Goal: Navigation & Orientation: Understand site structure

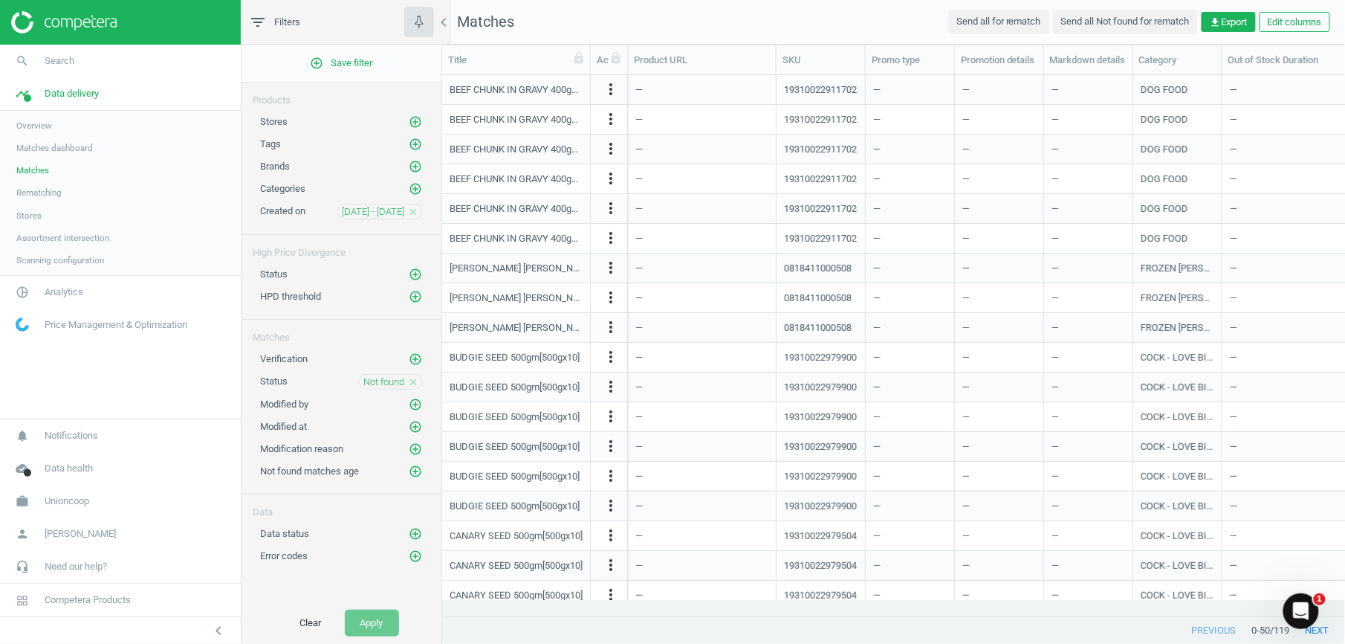
scroll to position [510, 889]
click at [37, 146] on span "Matches dashboard" at bounding box center [54, 148] width 77 height 12
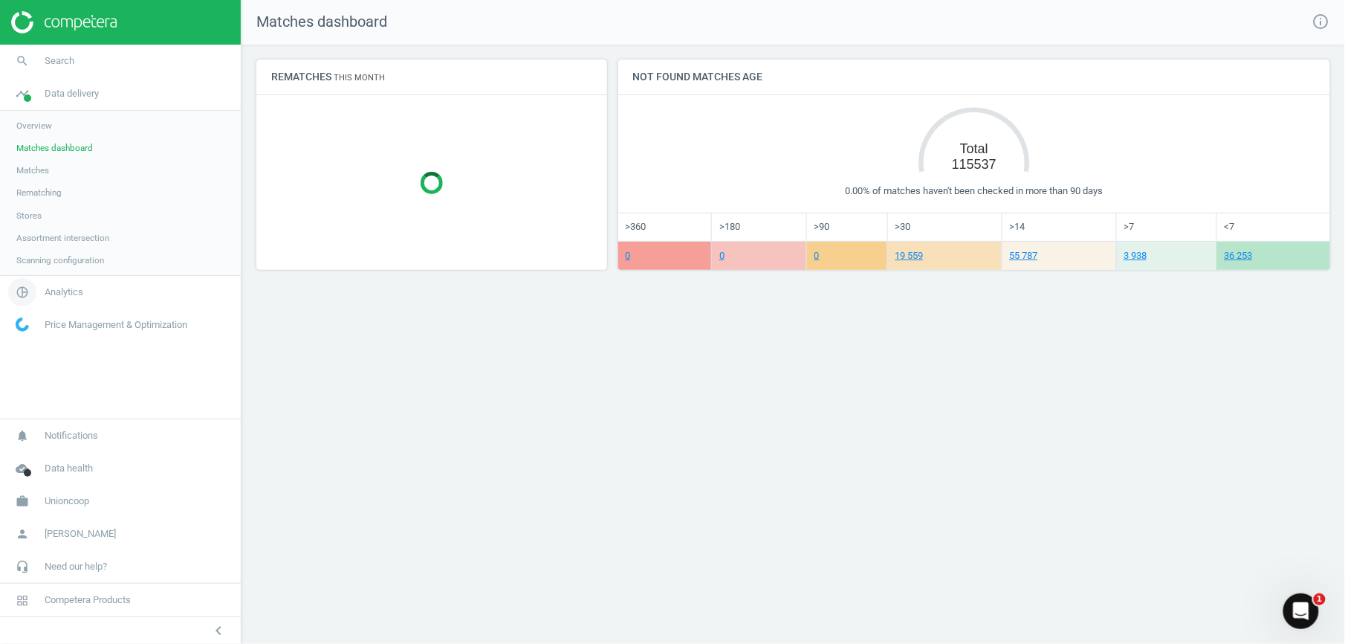
click at [60, 291] on span "Analytics" at bounding box center [64, 291] width 39 height 13
click at [39, 186] on span "Products" at bounding box center [33, 181] width 35 height 12
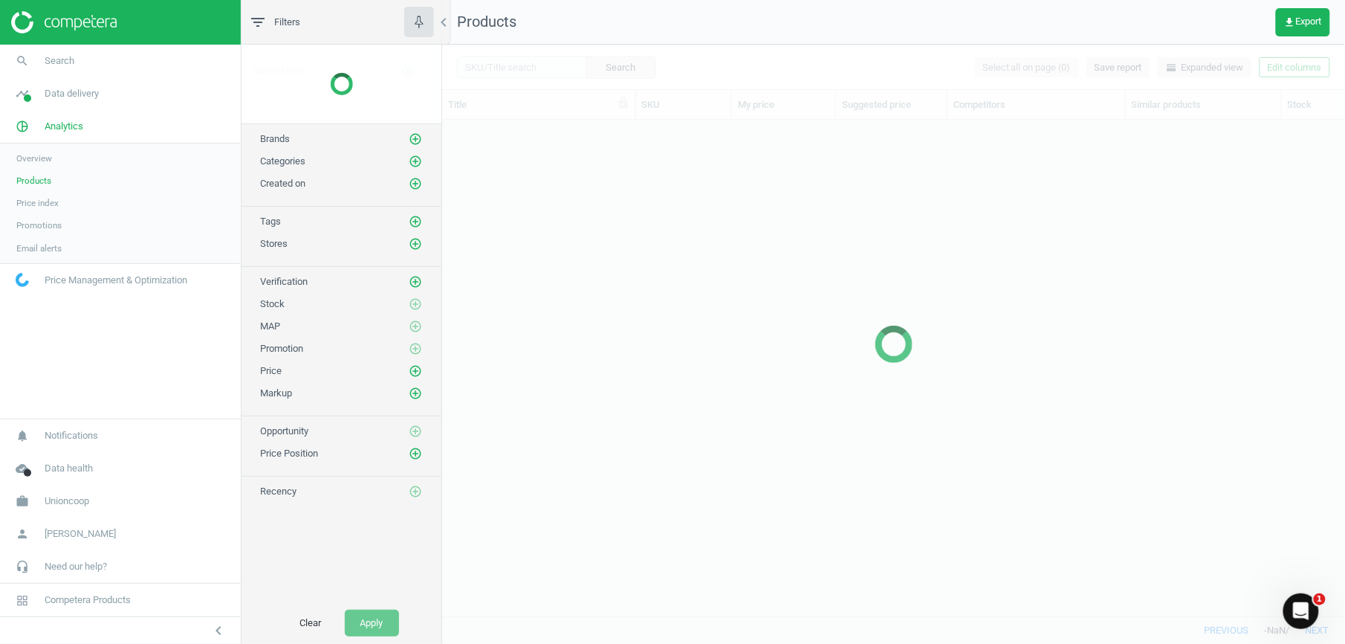
scroll to position [465, 889]
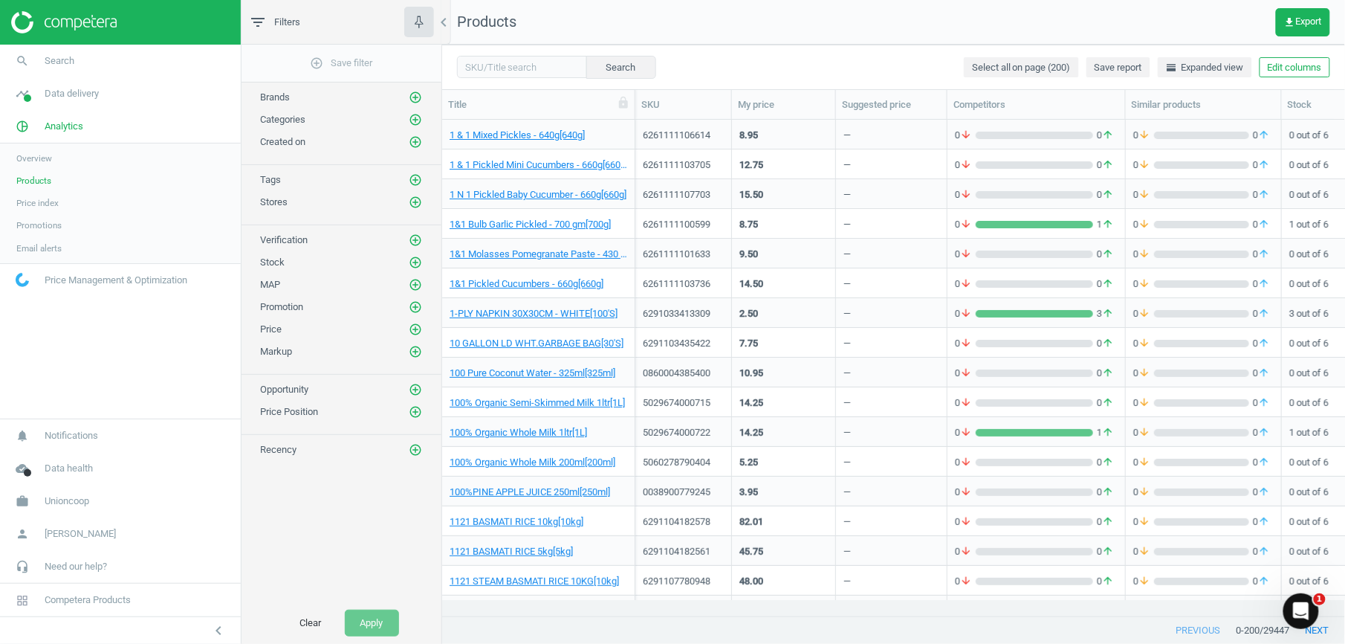
click at [25, 19] on img at bounding box center [64, 22] width 106 height 22
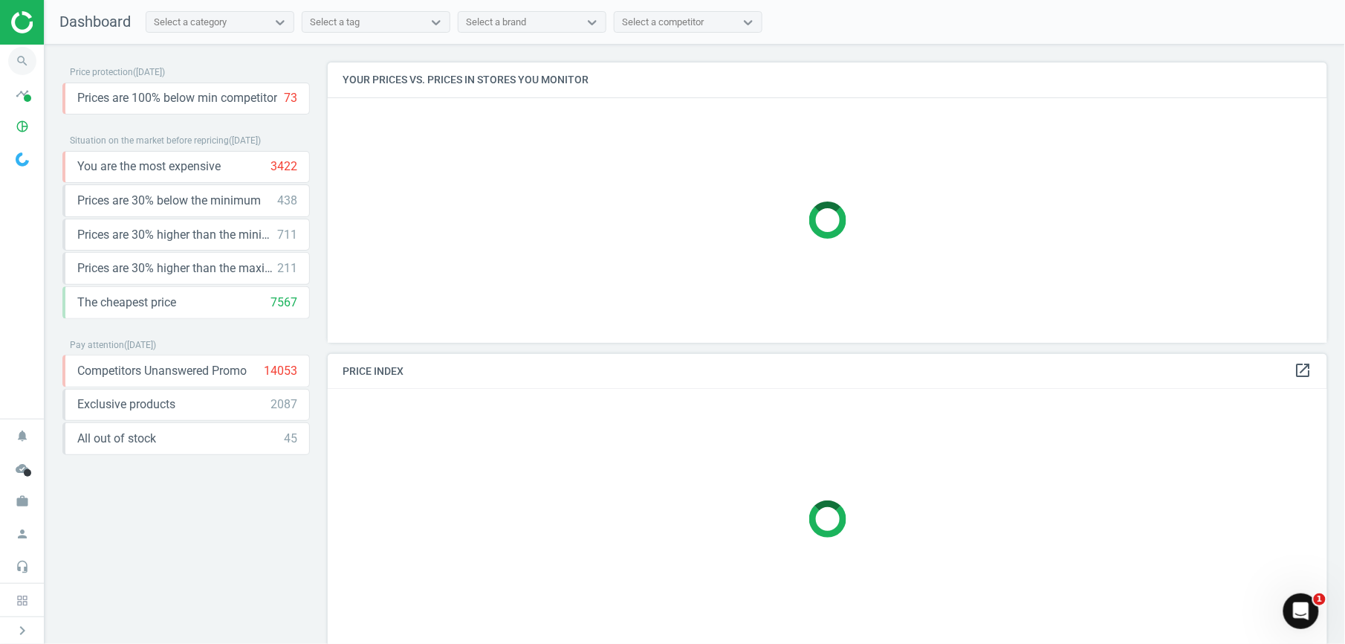
click at [24, 58] on icon "search" at bounding box center [22, 61] width 28 height 28
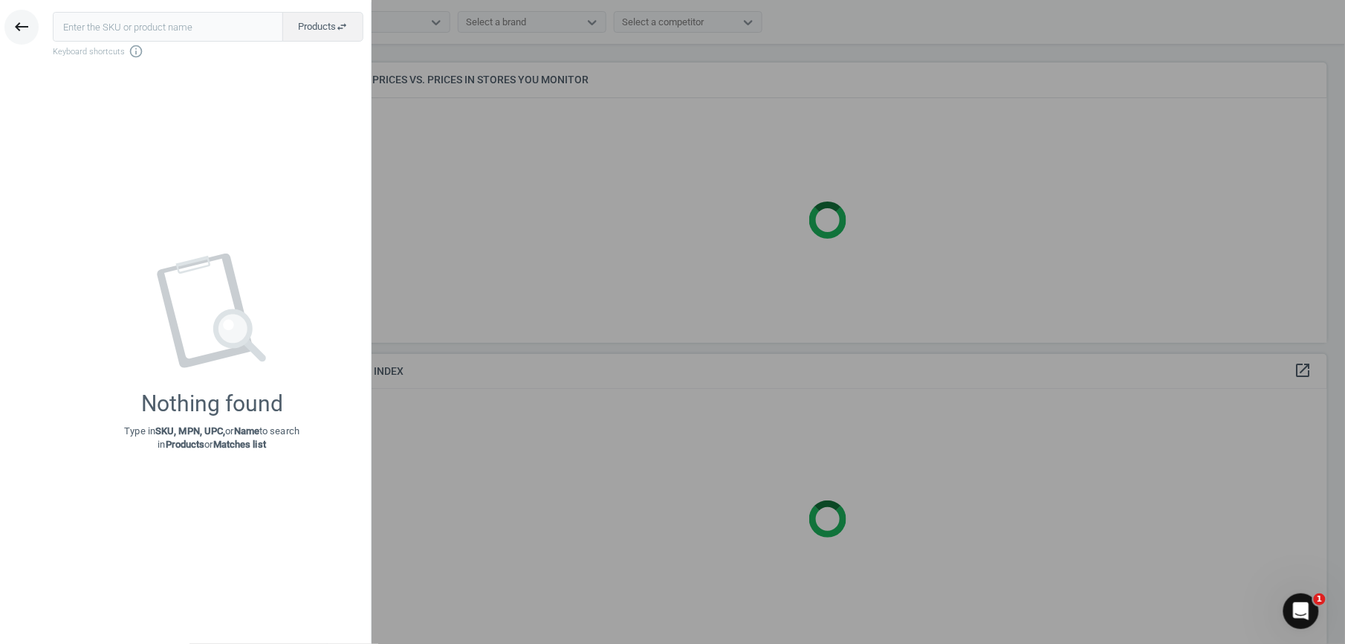
click at [25, 25] on icon "keyboard_backspace" at bounding box center [22, 27] width 18 height 18
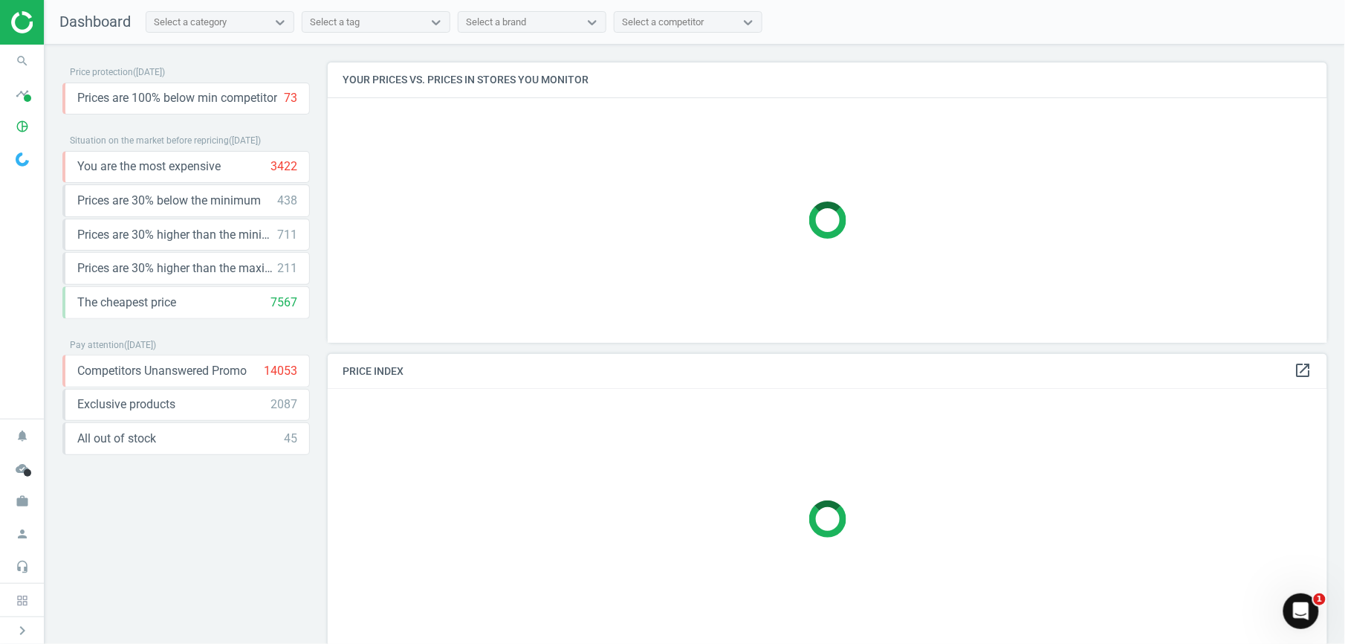
click at [25, 22] on img at bounding box center [64, 22] width 106 height 22
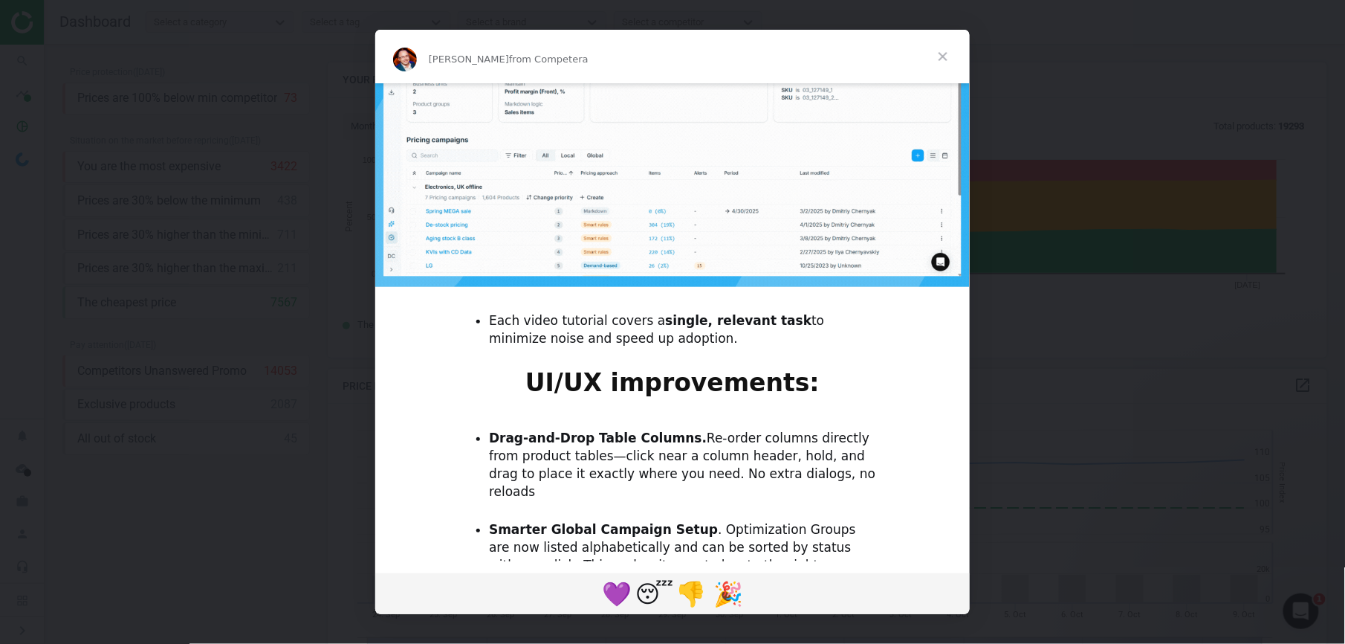
scroll to position [1182, 0]
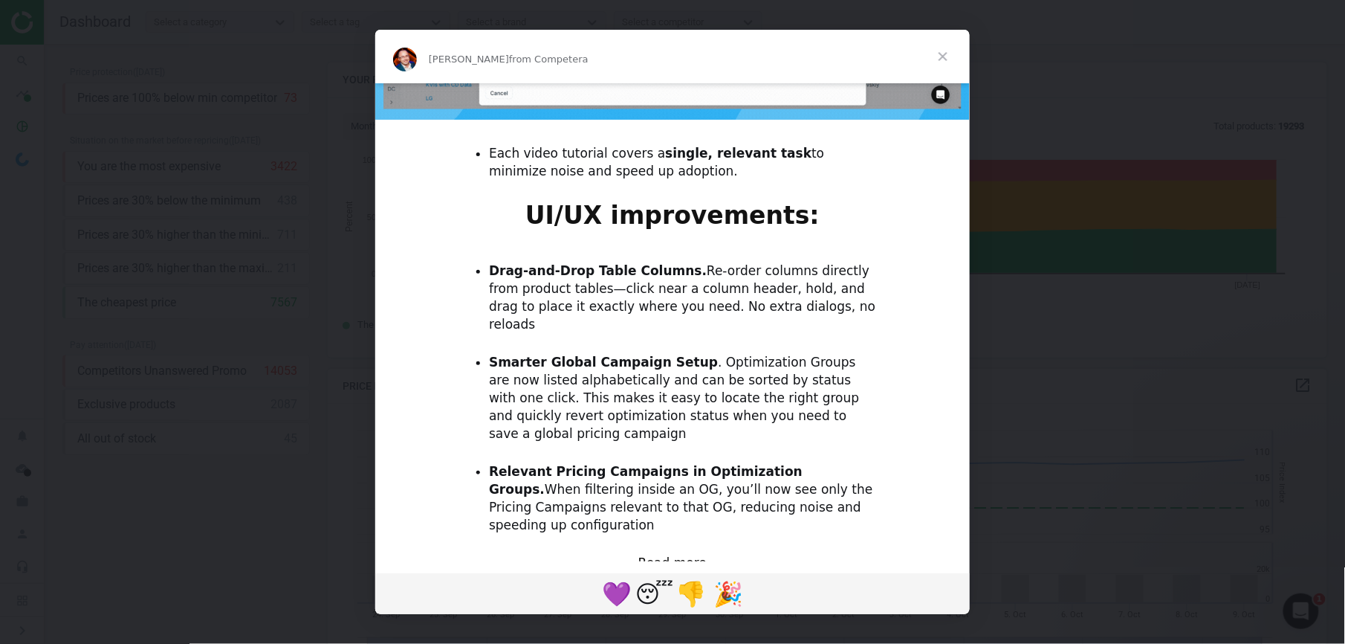
click at [949, 56] on span "Close" at bounding box center [944, 57] width 54 height 54
